Goal: Information Seeking & Learning: Check status

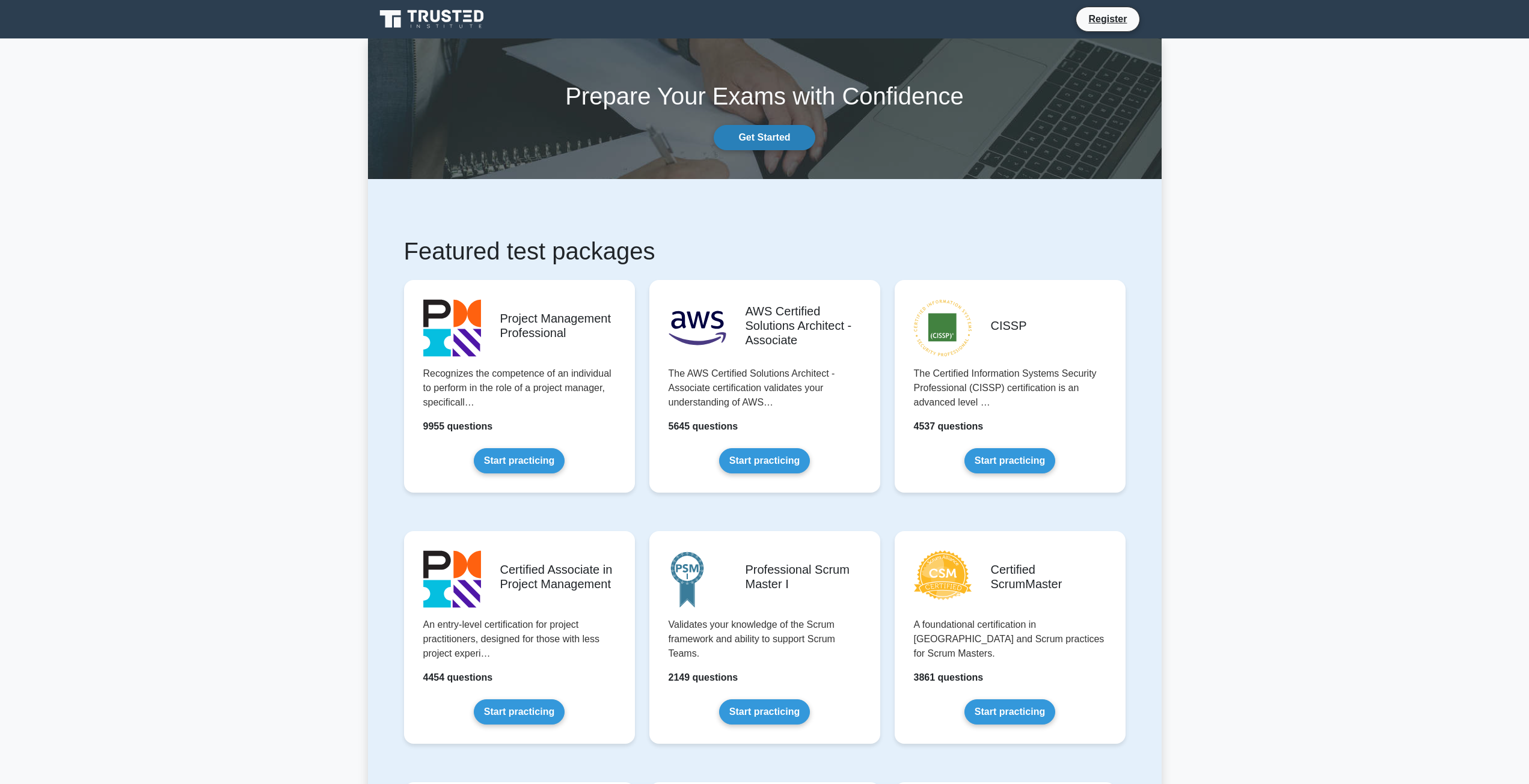
click at [780, 136] on link "Get Started" at bounding box center [764, 137] width 101 height 25
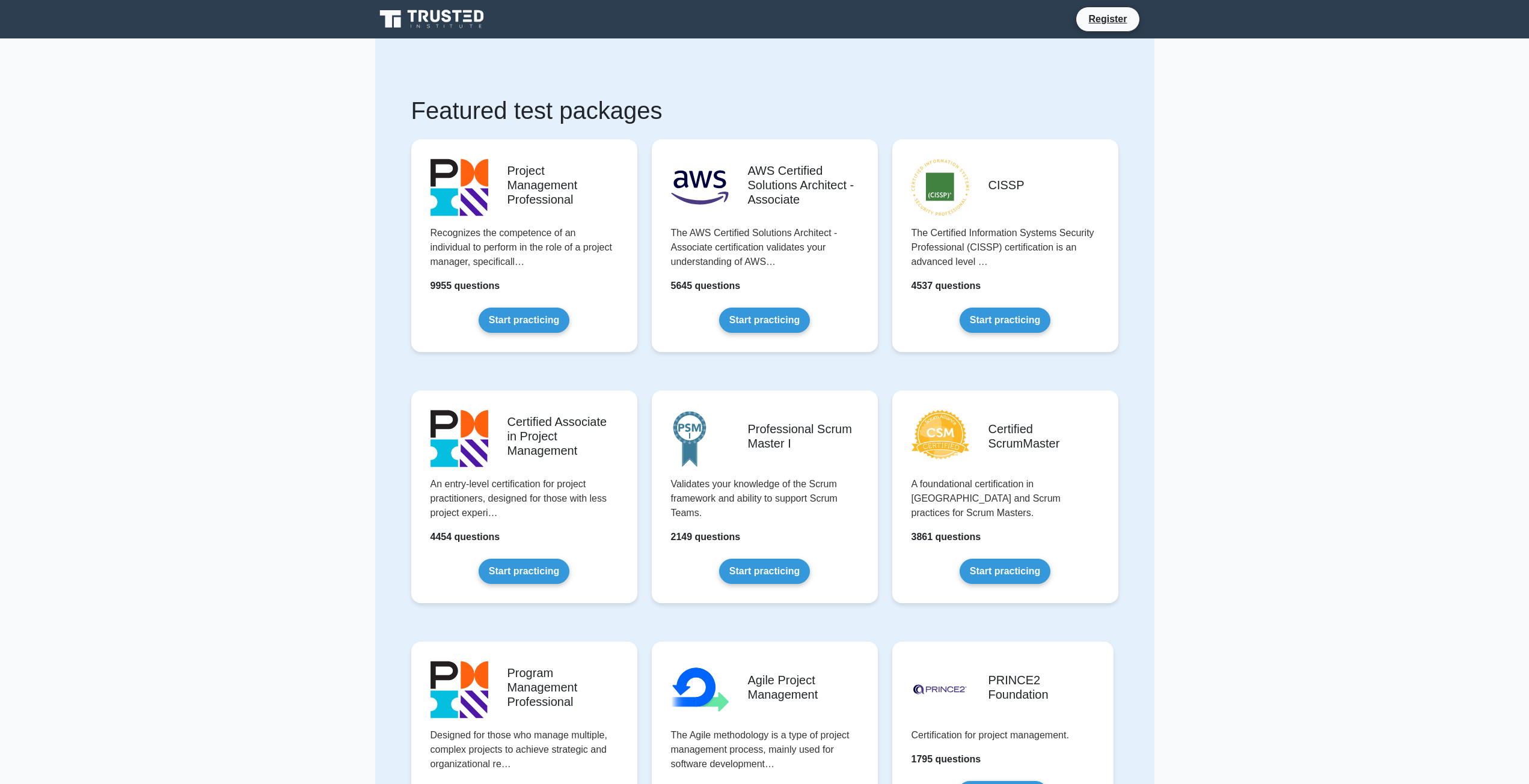
click at [475, 18] on icon at bounding box center [433, 19] width 115 height 23
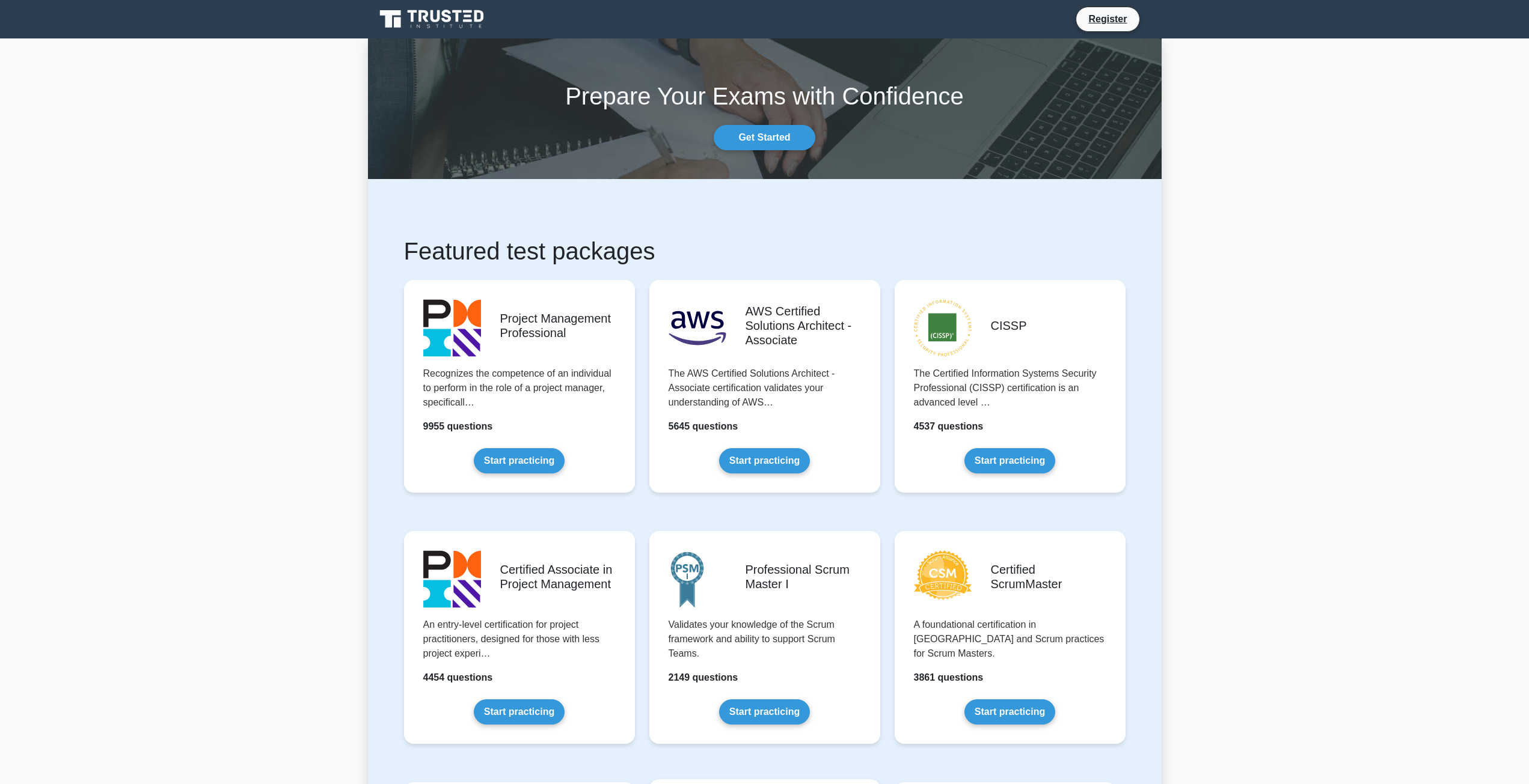
scroll to position [301, 0]
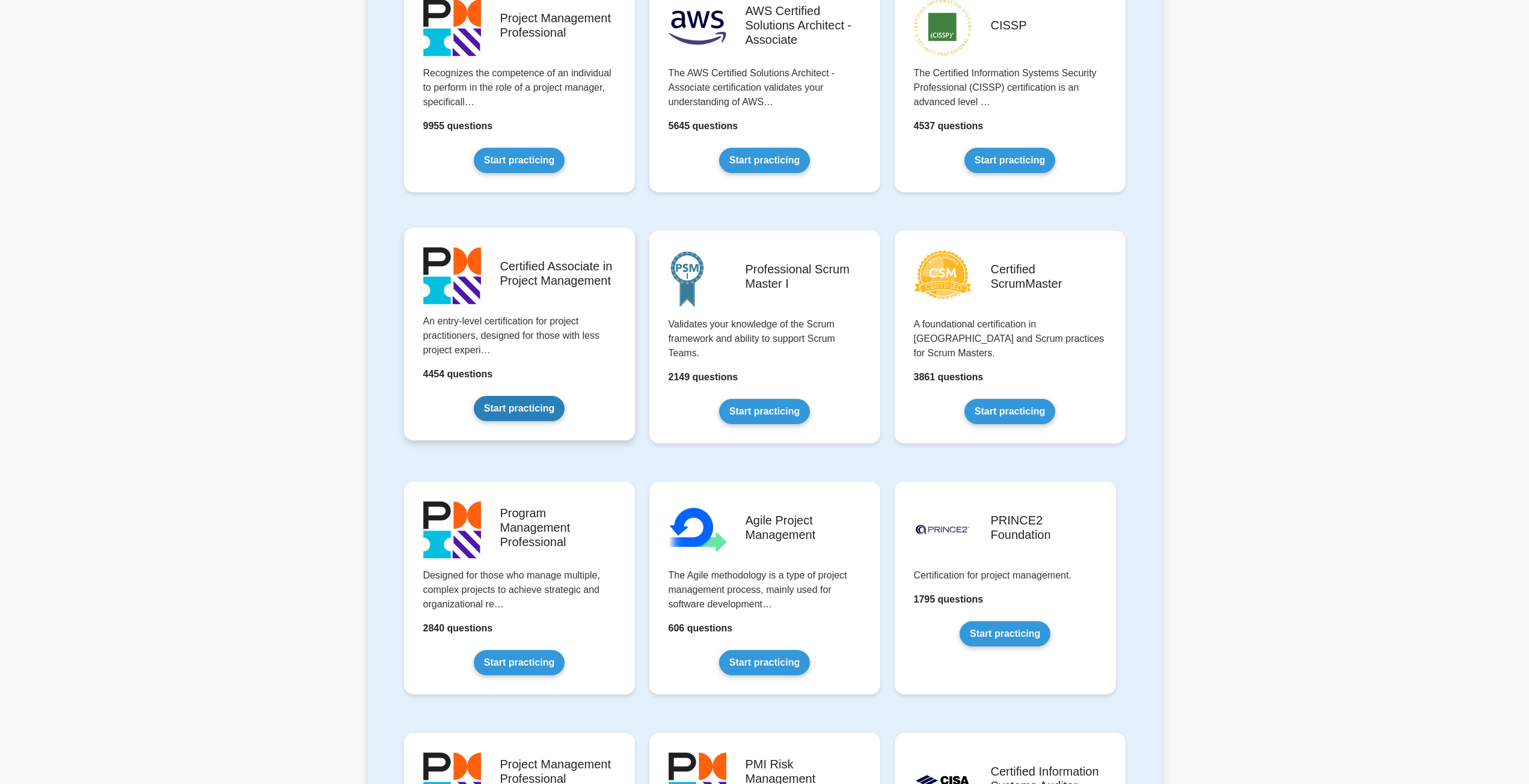
click at [523, 417] on link "Start practicing" at bounding box center [520, 408] width 91 height 25
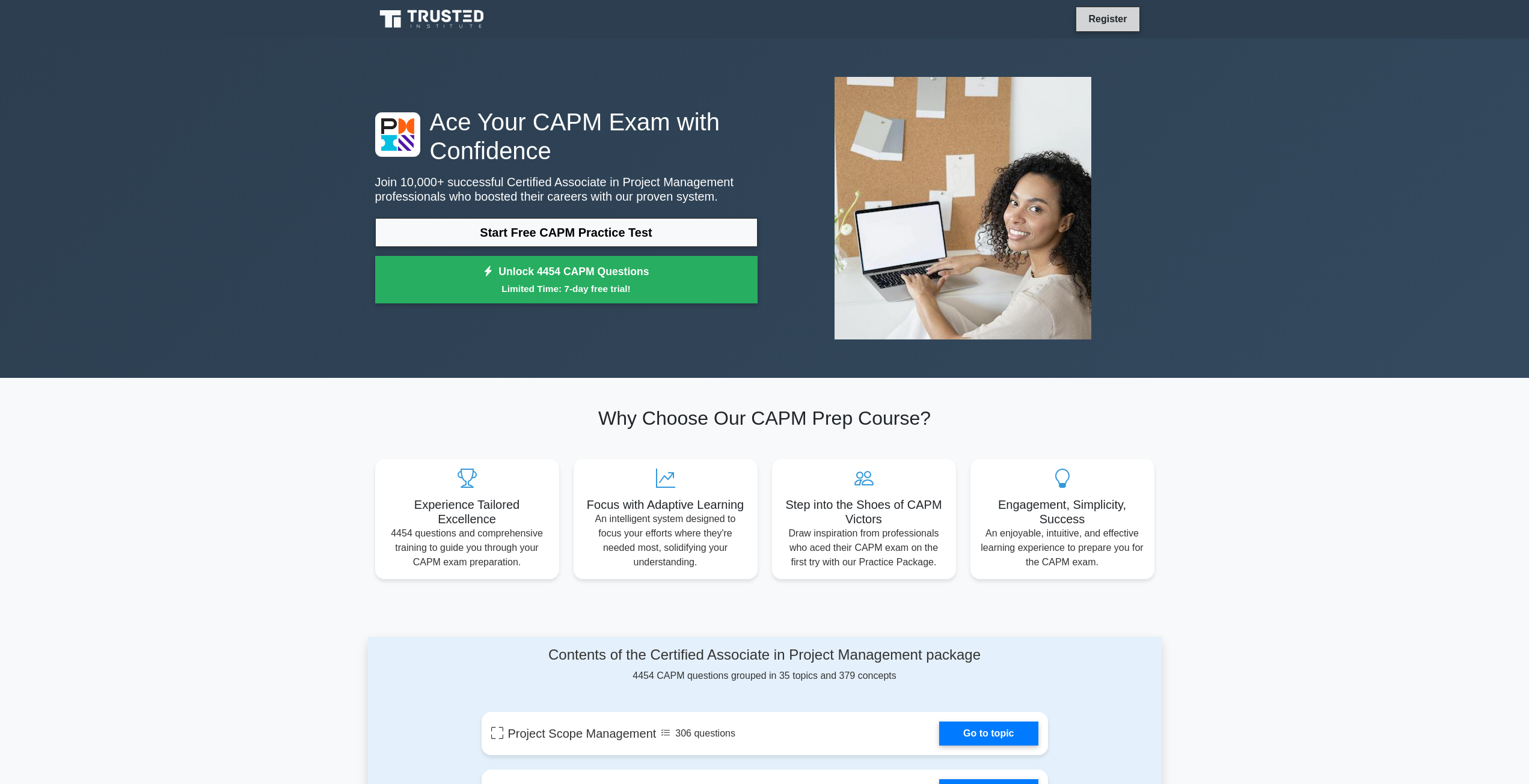
click at [1111, 19] on link "Register" at bounding box center [1107, 19] width 53 height 15
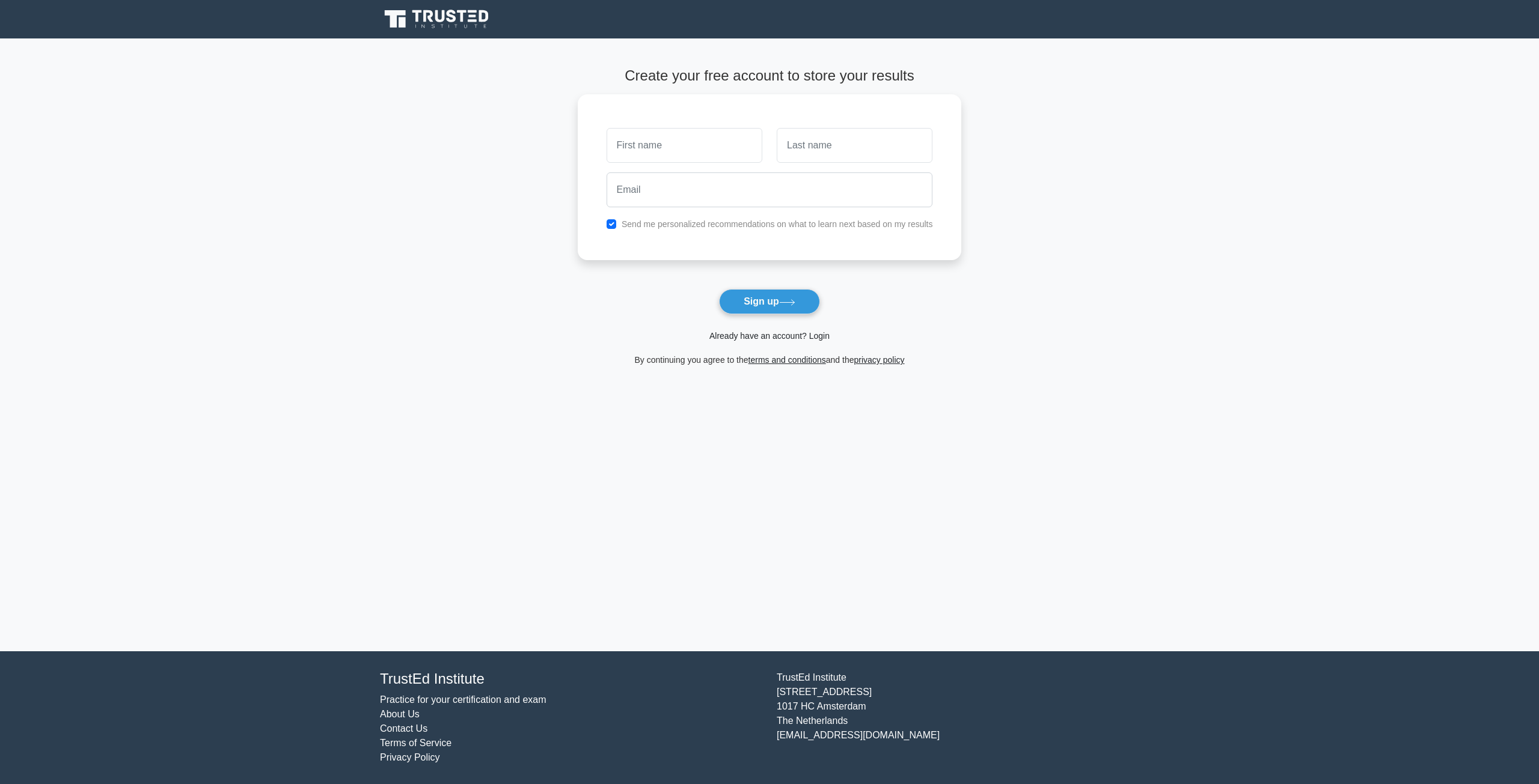
click at [787, 337] on link "Already have an account? Login" at bounding box center [769, 335] width 120 height 10
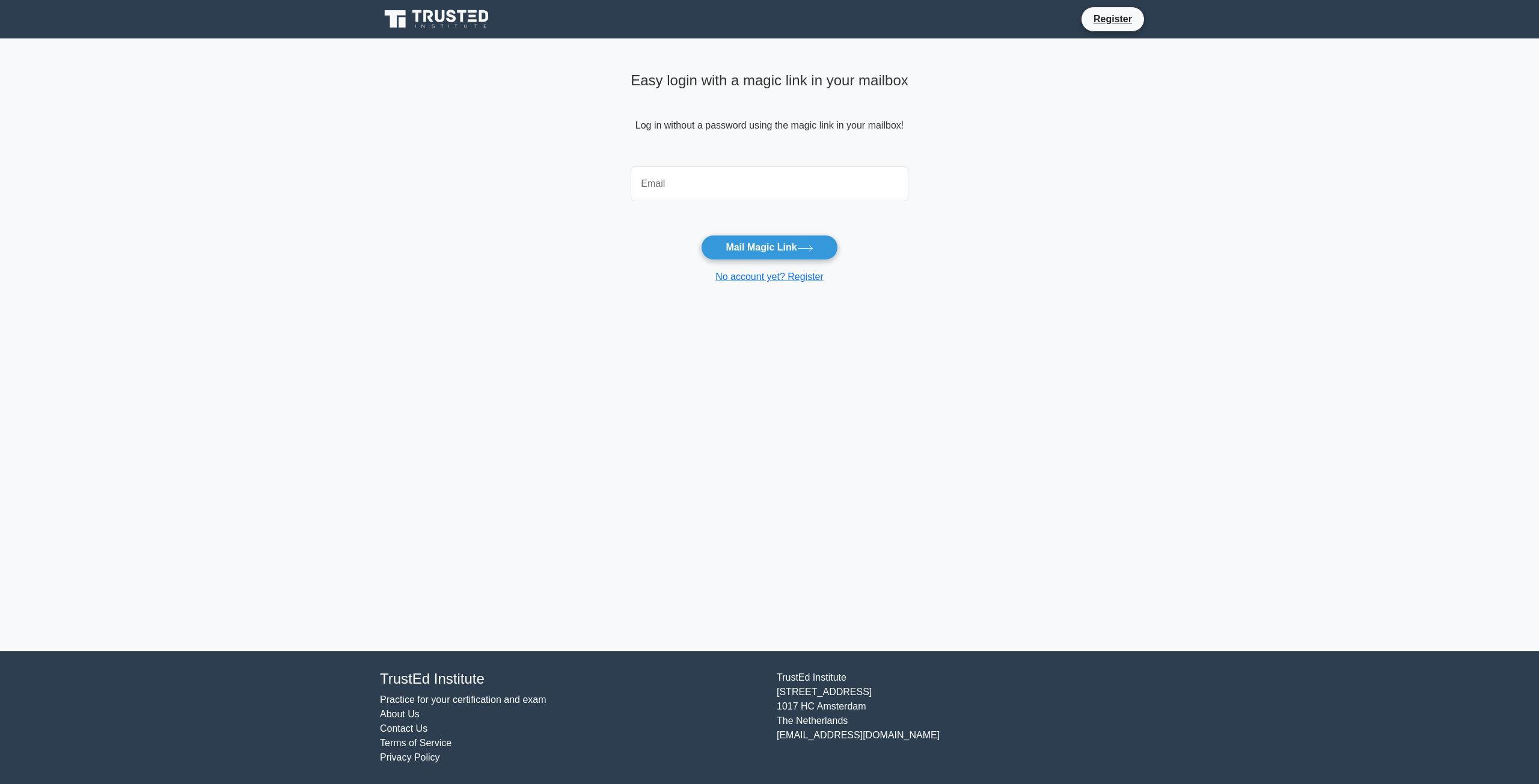
click at [694, 178] on input "email" at bounding box center [769, 184] width 278 height 35
type input "[PERSON_NAME][EMAIL_ADDRESS][PERSON_NAME][DOMAIN_NAME]"
click at [766, 252] on button "Mail Magic Link" at bounding box center [769, 247] width 137 height 25
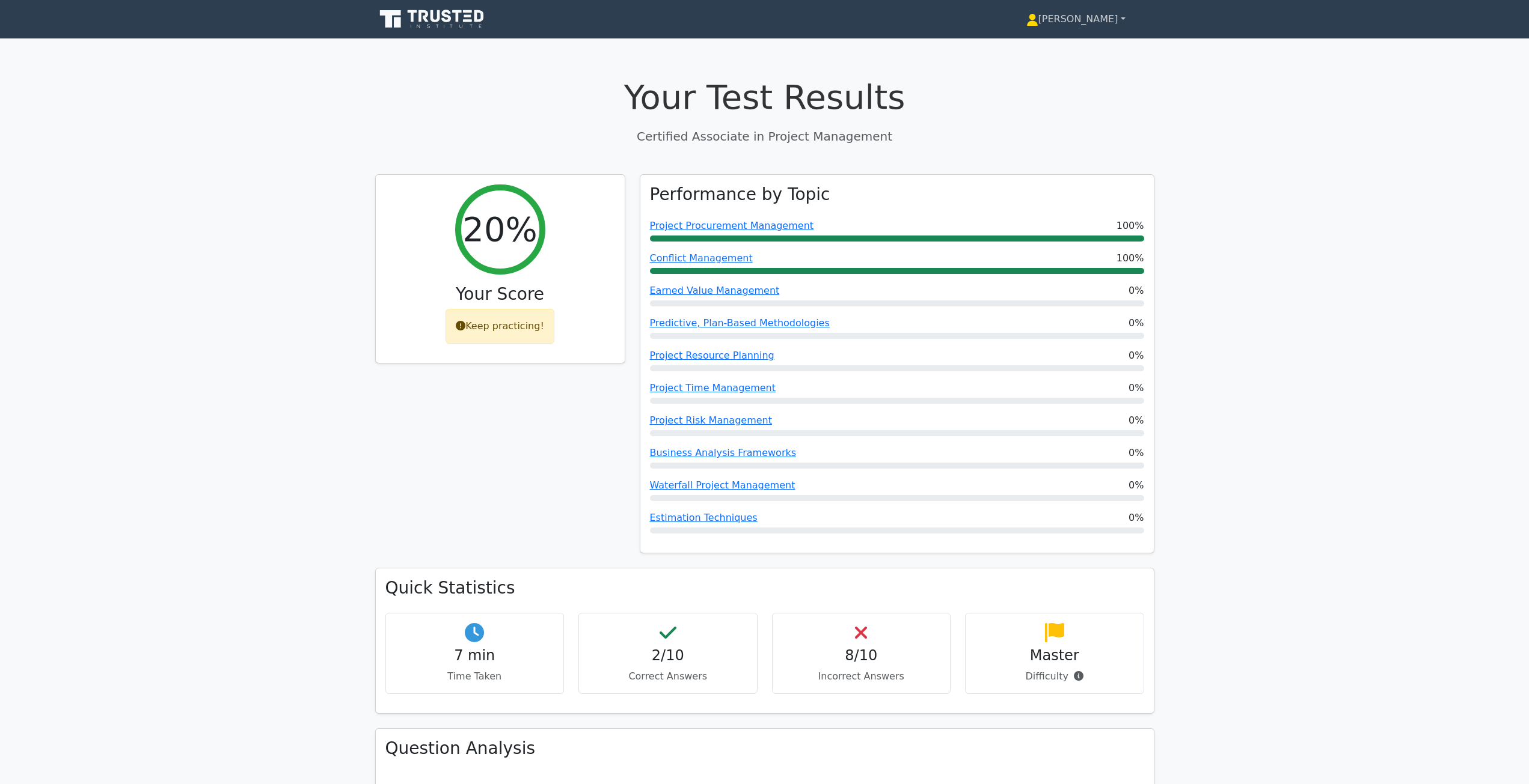
click at [1106, 21] on link "[PERSON_NAME]" at bounding box center [1076, 19] width 157 height 24
click at [1077, 61] on link "Settings" at bounding box center [1045, 67] width 95 height 19
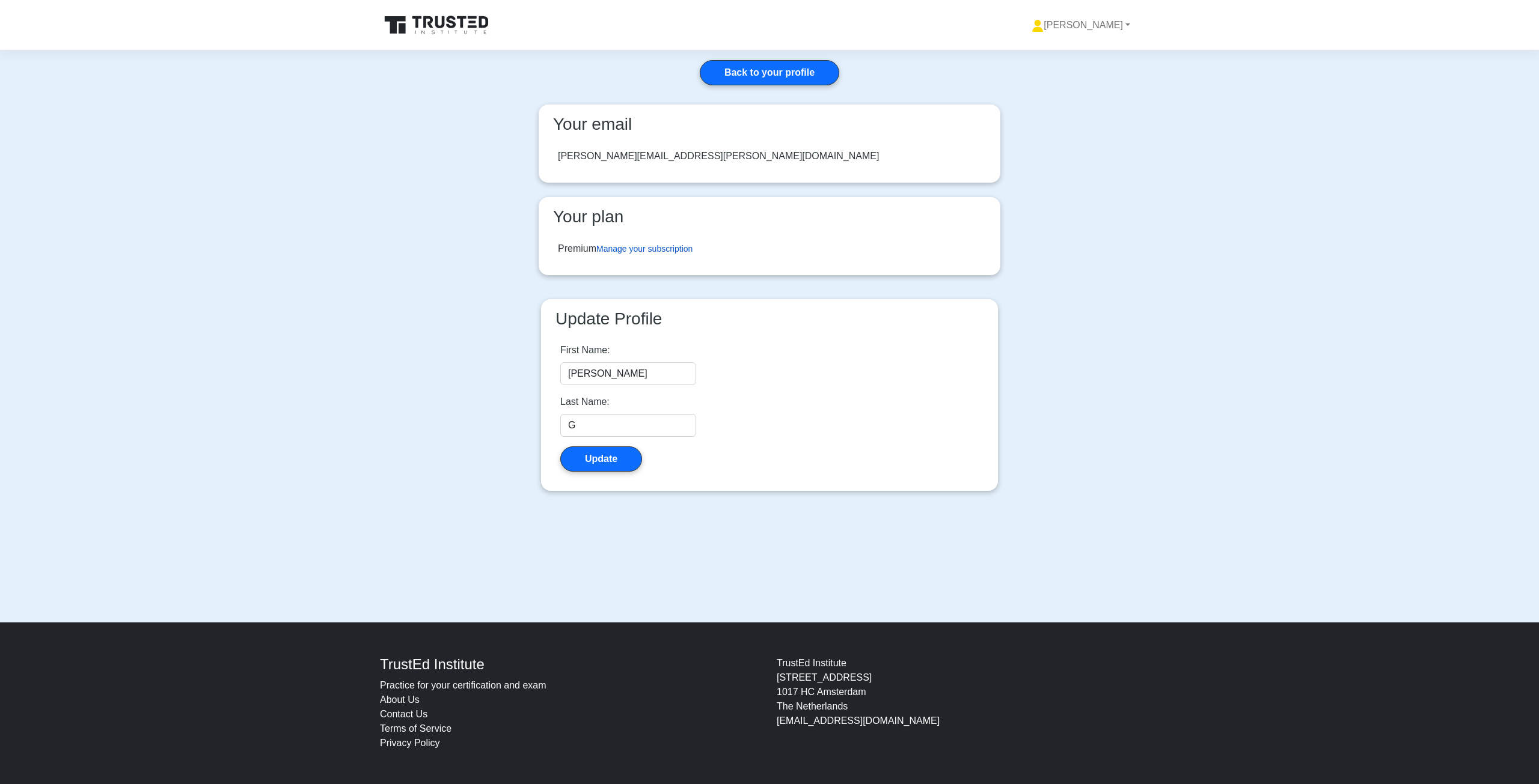
click at [685, 248] on link "Manage your subscription" at bounding box center [644, 249] width 96 height 10
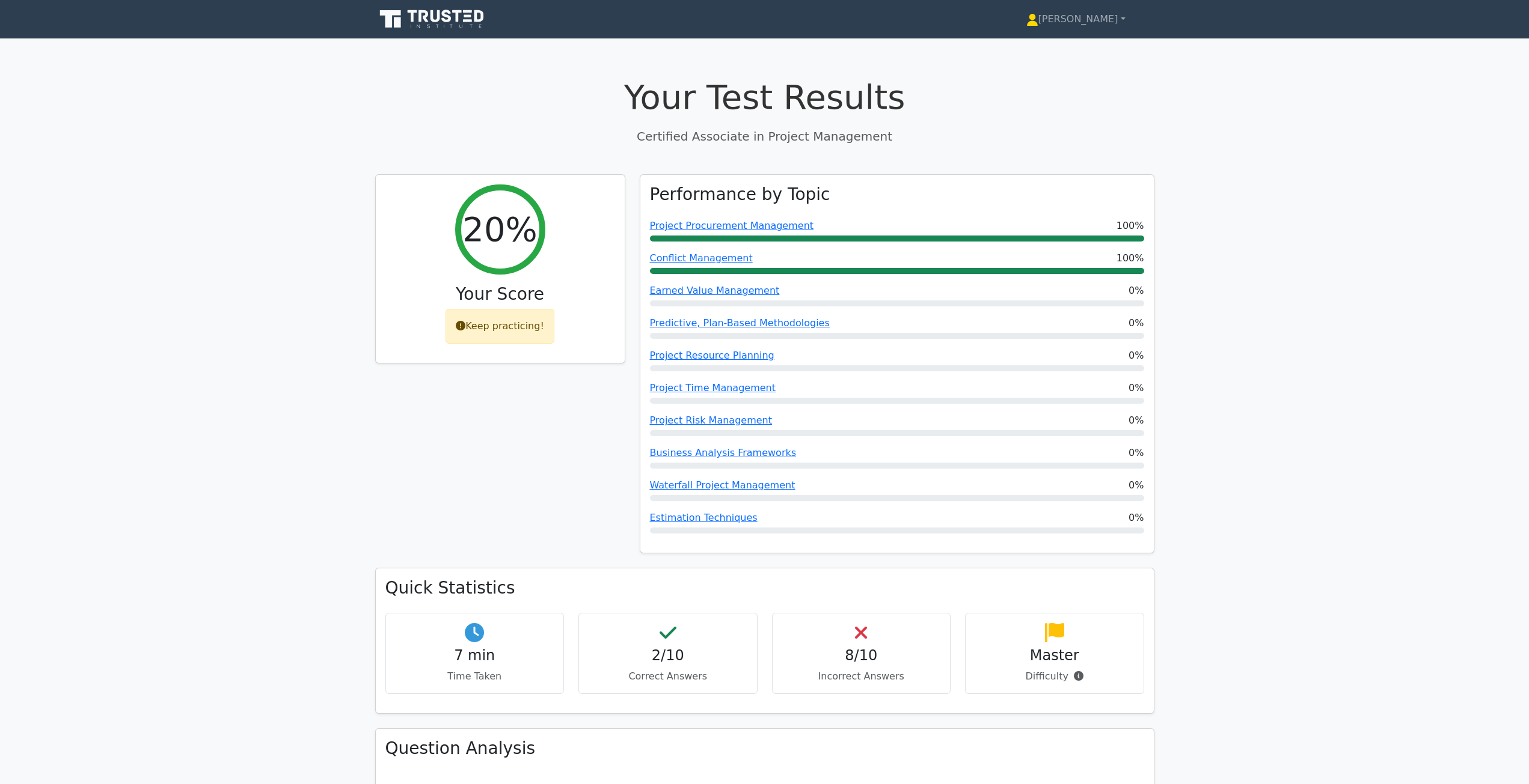
click at [450, 21] on icon at bounding box center [446, 16] width 10 height 13
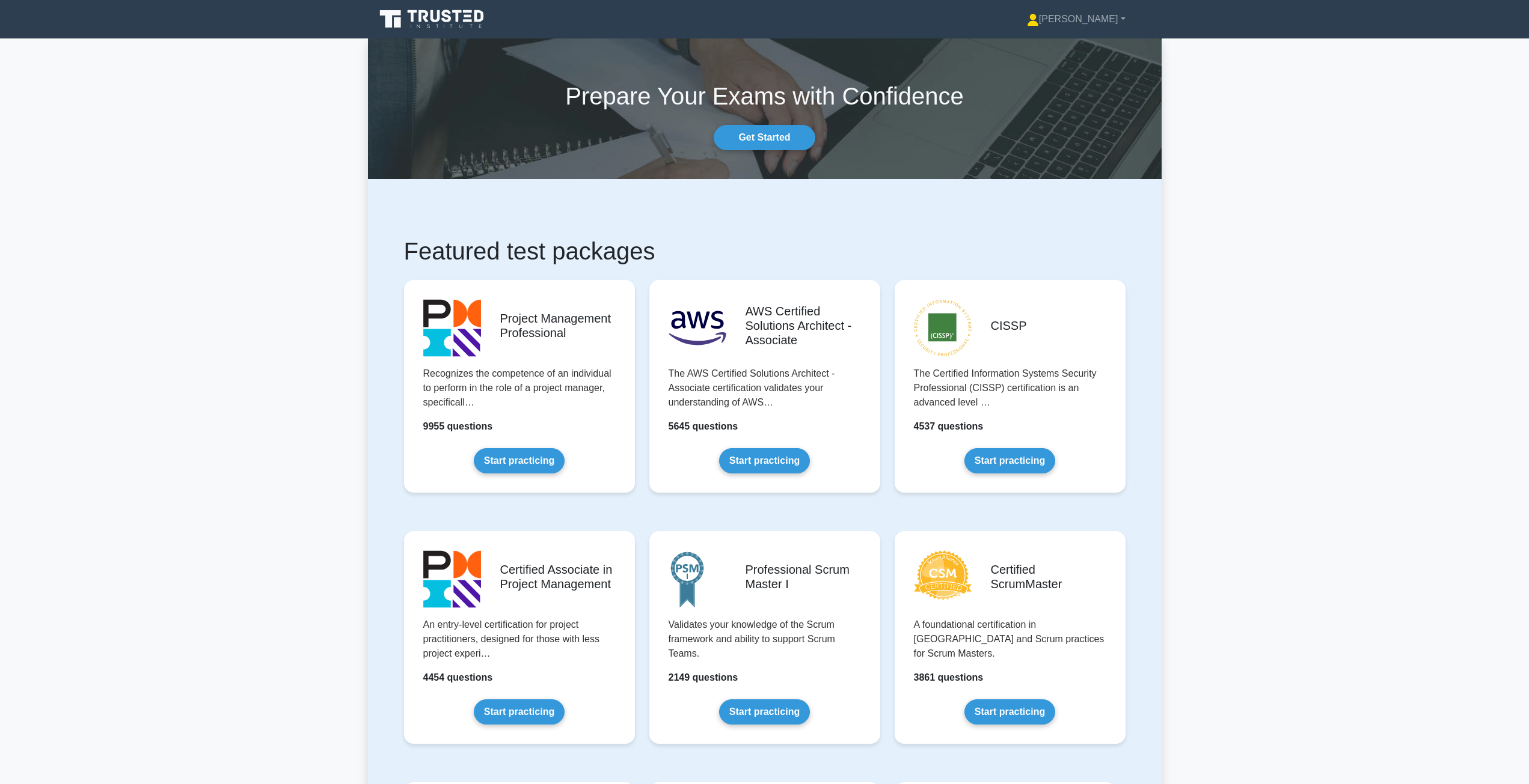
scroll to position [180, 0]
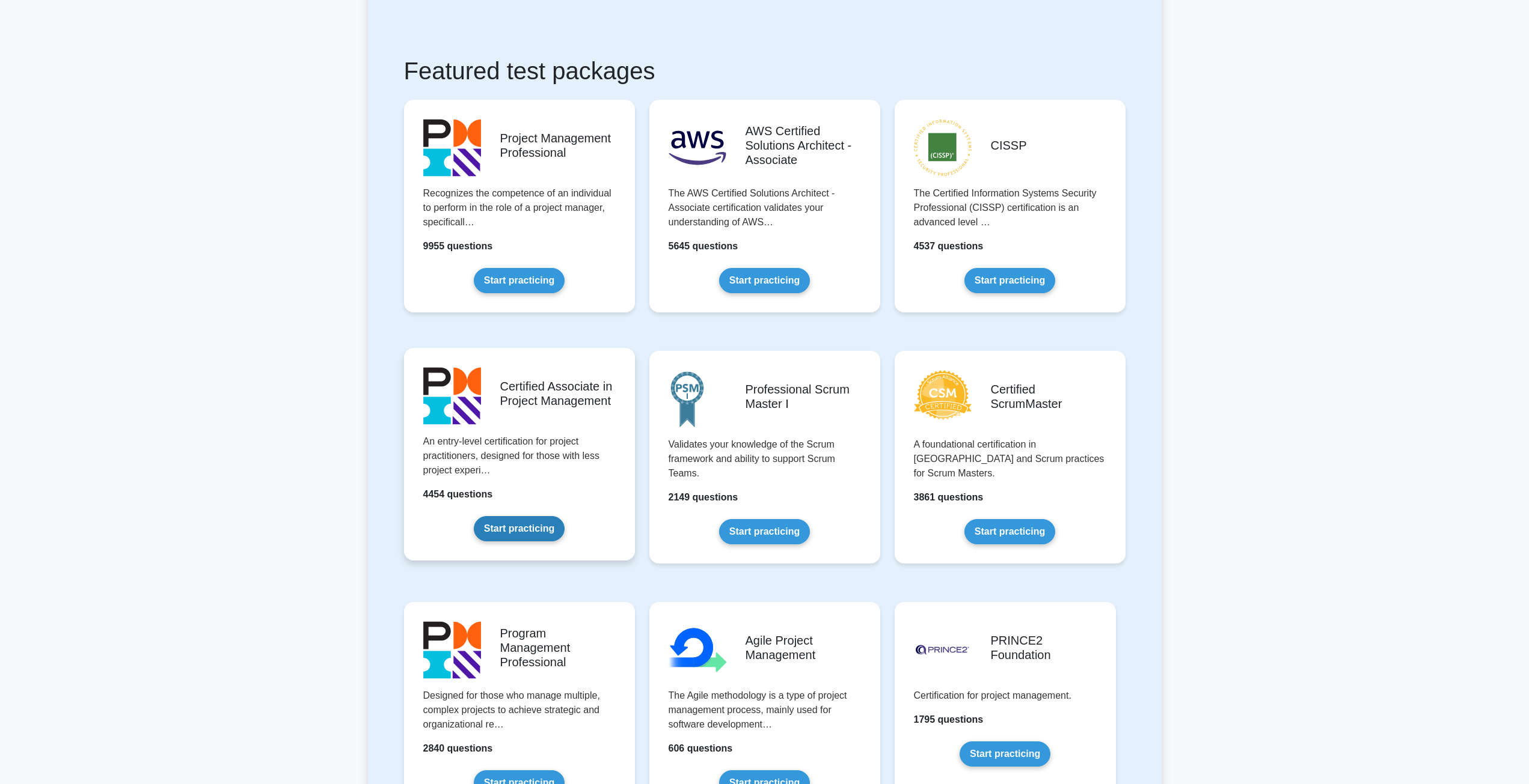
click at [526, 522] on link "Start practicing" at bounding box center [520, 528] width 91 height 25
